Goal: Transaction & Acquisition: Purchase product/service

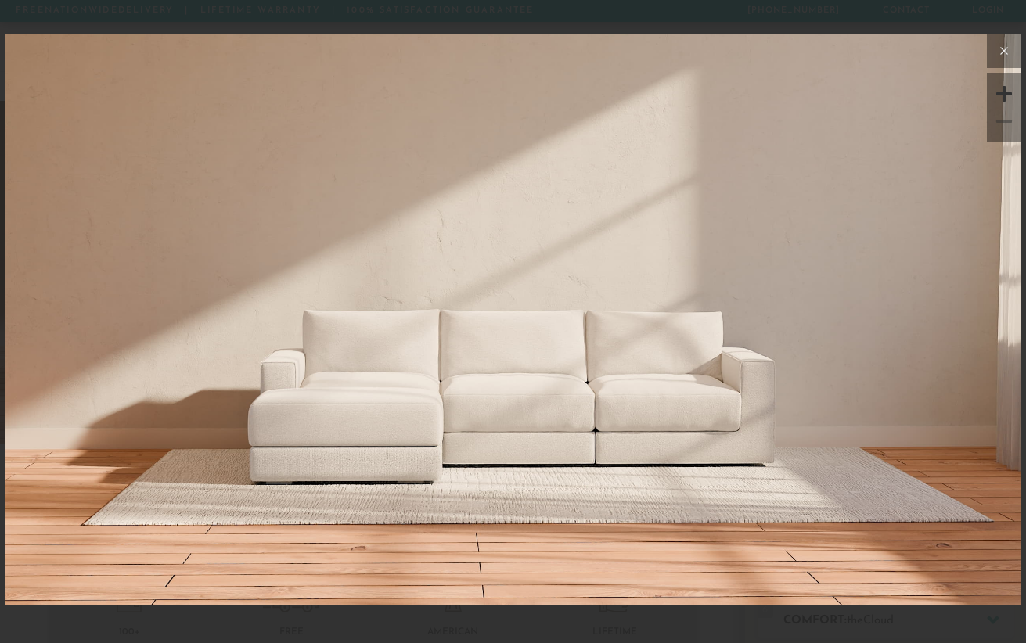
drag, startPoint x: 0, startPoint y: 0, endPoint x: 1000, endPoint y: 58, distance: 1002.0
click at [1000, 58] on icon at bounding box center [1004, 50] width 19 height 19
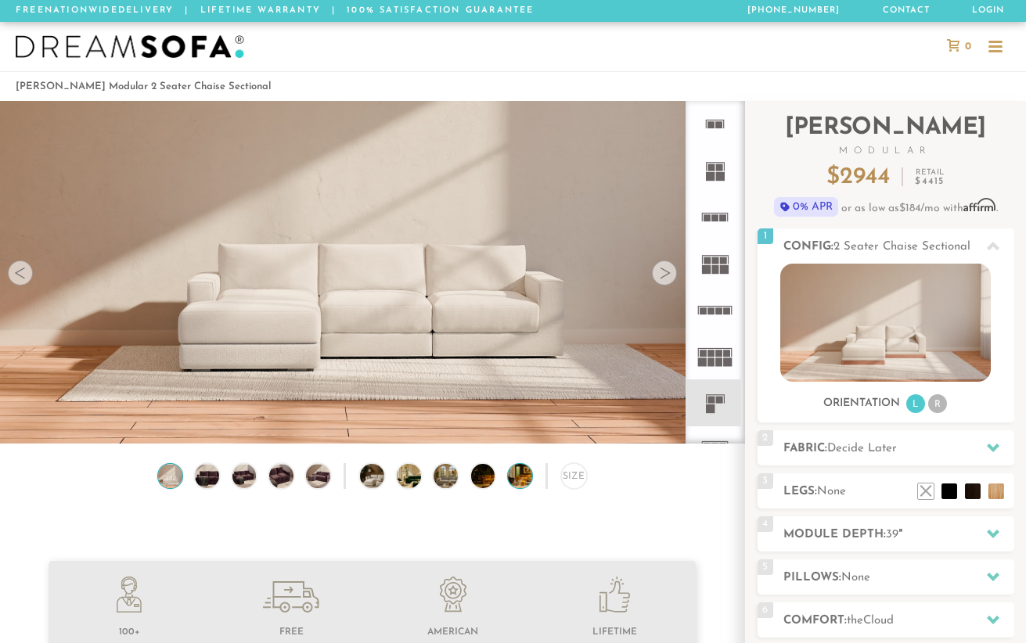
click at [521, 478] on img at bounding box center [529, 476] width 43 height 24
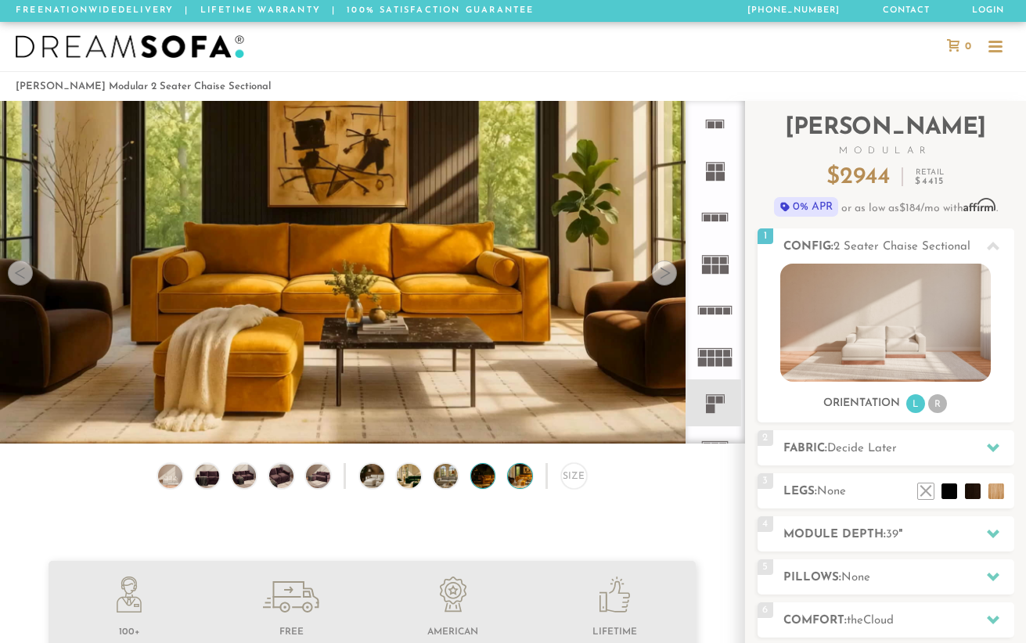
click at [481, 477] on img at bounding box center [492, 476] width 43 height 24
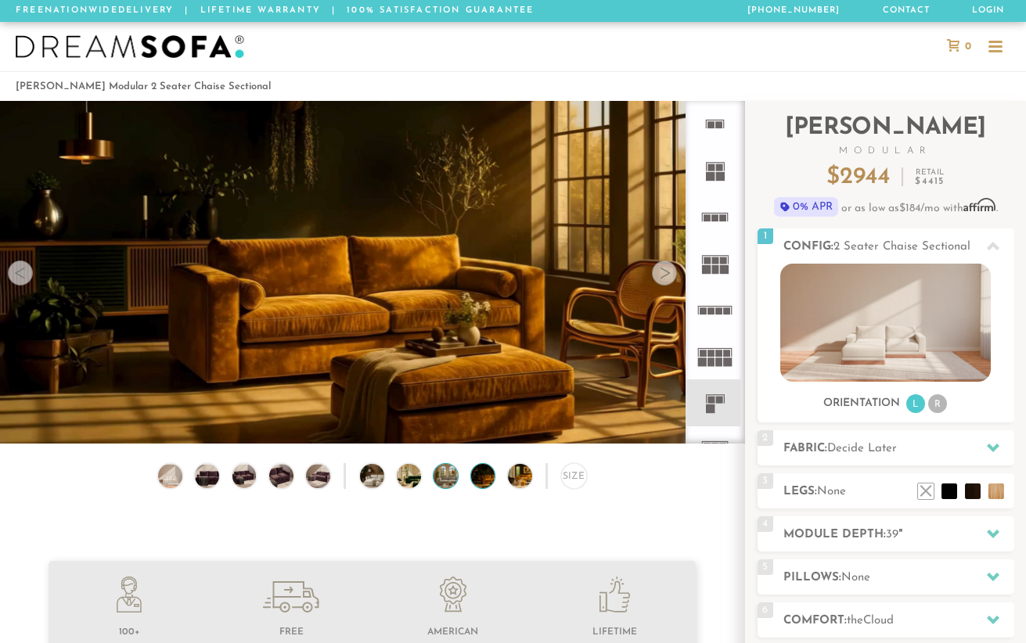
click at [444, 479] on img at bounding box center [455, 476] width 43 height 24
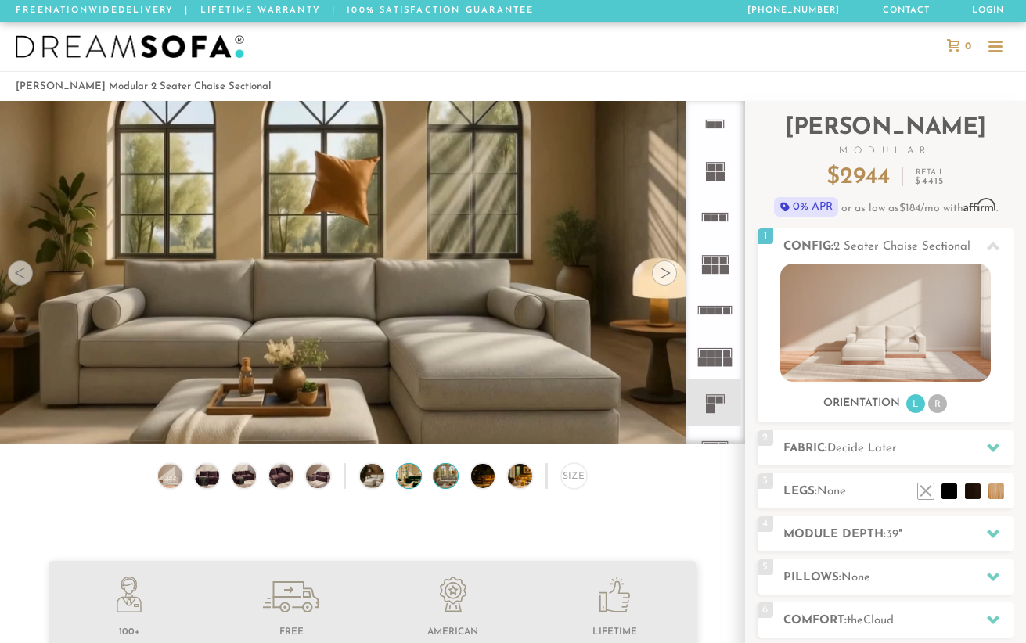
click at [411, 480] on img at bounding box center [418, 476] width 43 height 24
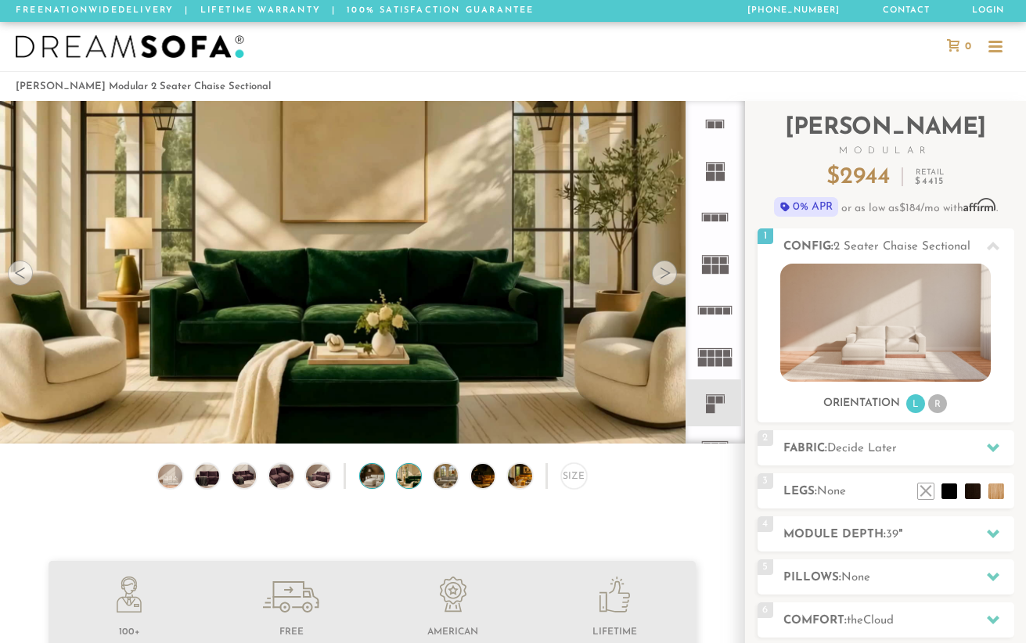
click at [378, 480] on img at bounding box center [381, 476] width 43 height 24
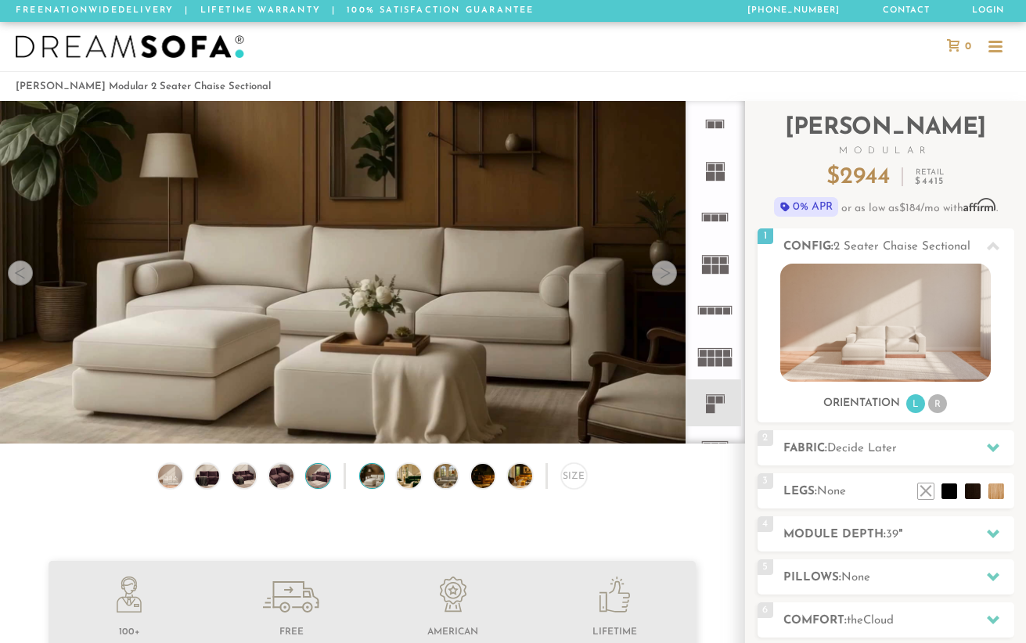
click at [310, 480] on img at bounding box center [318, 476] width 29 height 24
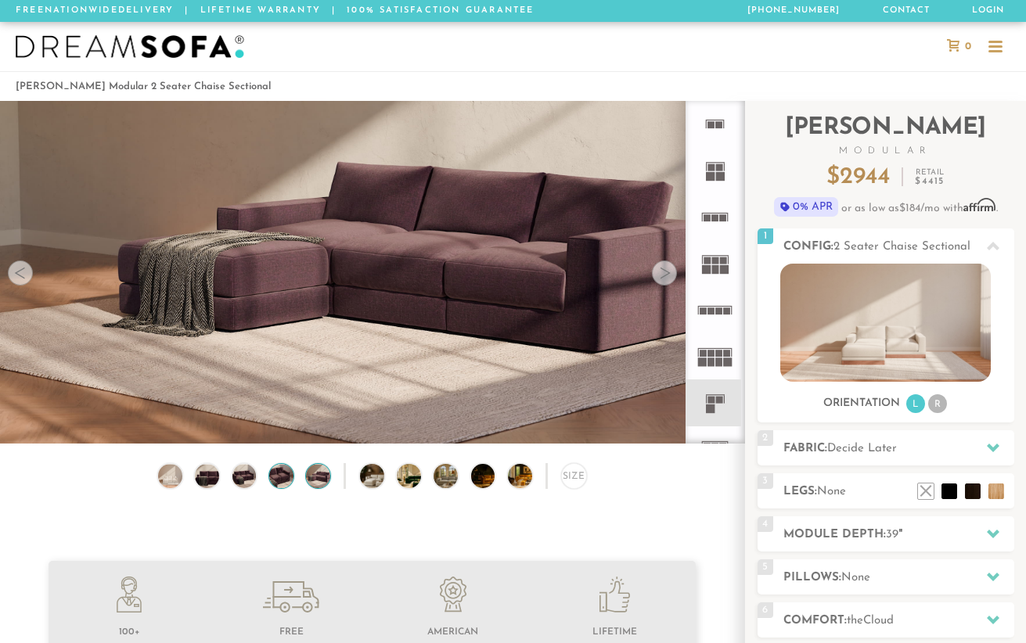
click at [286, 483] on img at bounding box center [281, 476] width 29 height 24
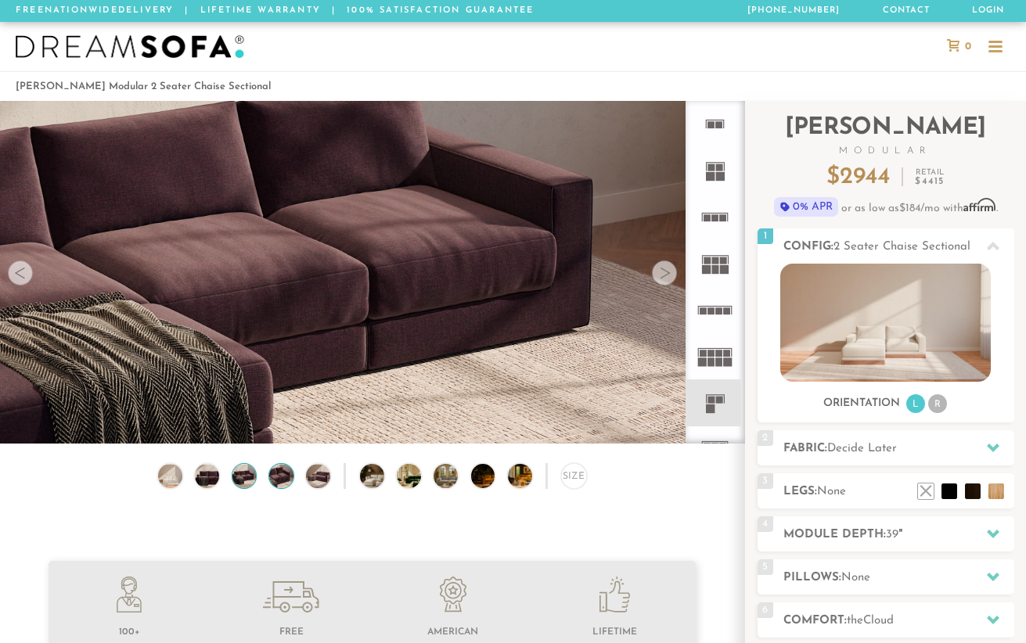
click at [245, 484] on img at bounding box center [244, 476] width 29 height 24
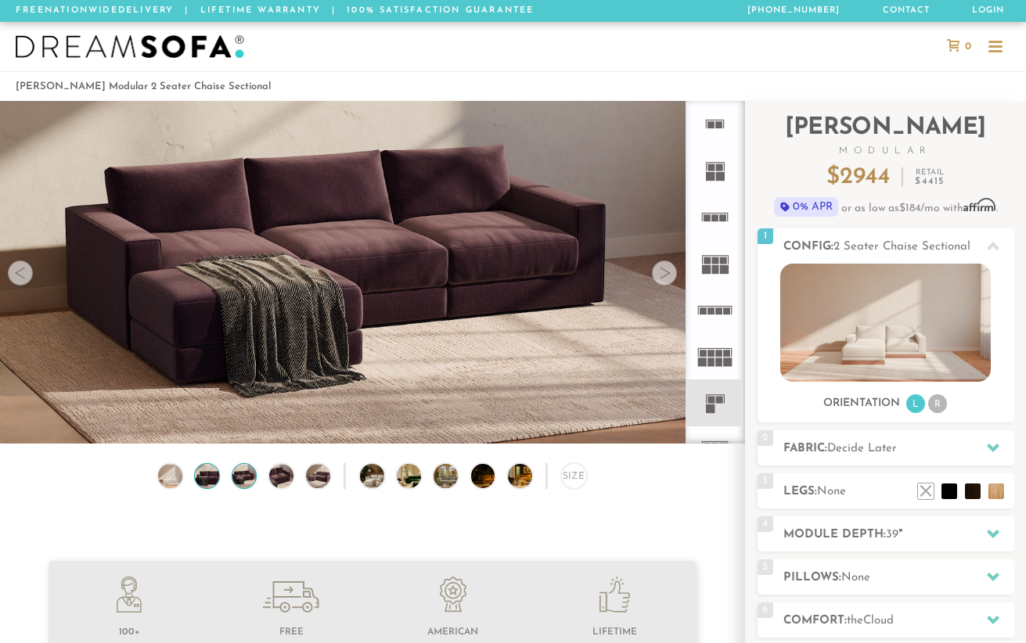
click at [209, 481] on img at bounding box center [207, 476] width 29 height 24
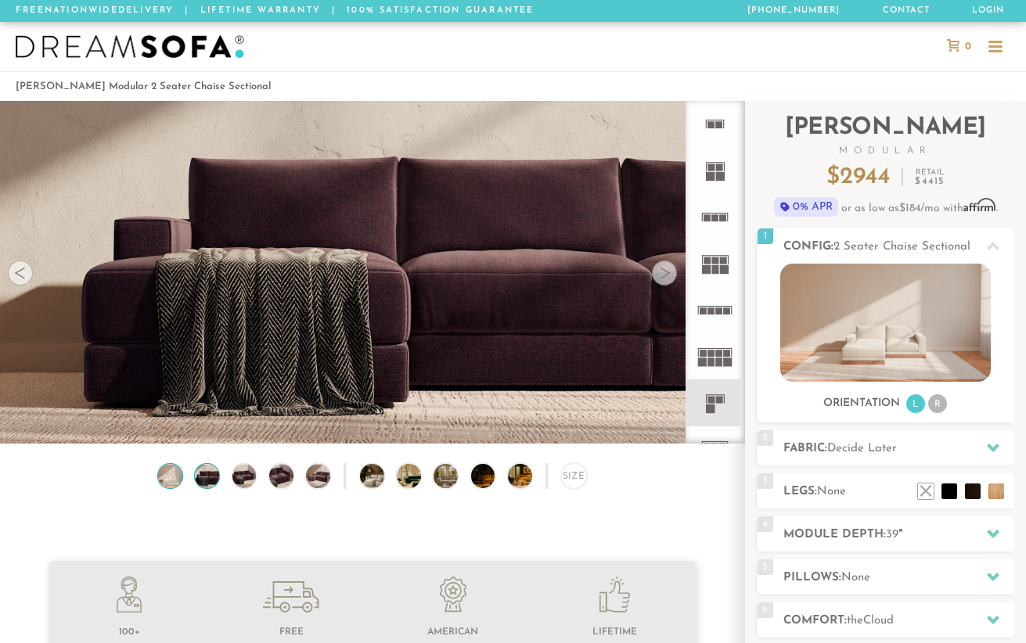
click at [169, 474] on img at bounding box center [170, 476] width 29 height 24
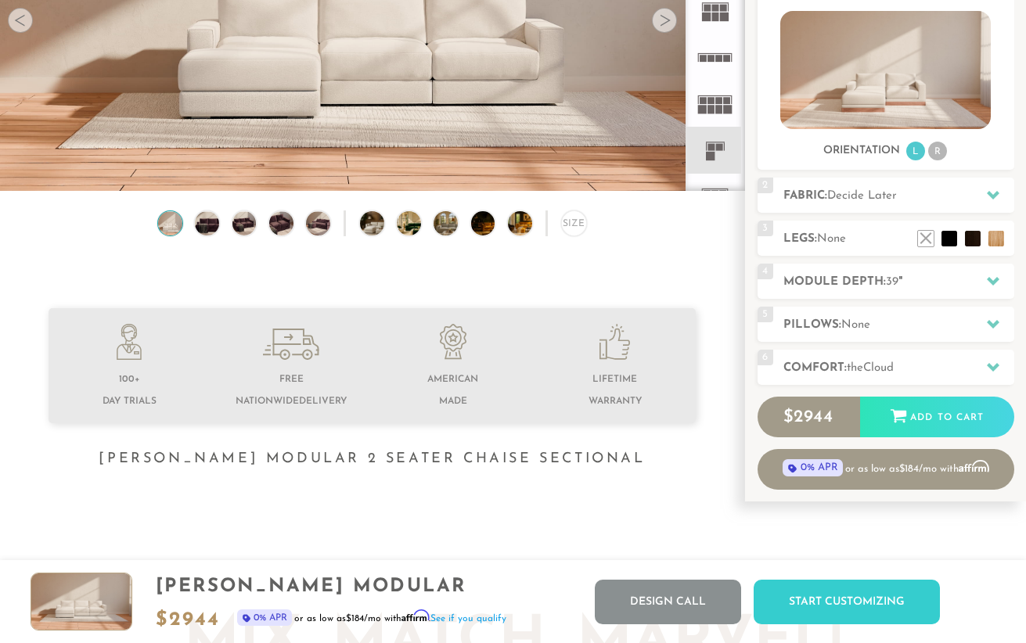
scroll to position [0, 0]
